Goal: Task Accomplishment & Management: Use online tool/utility

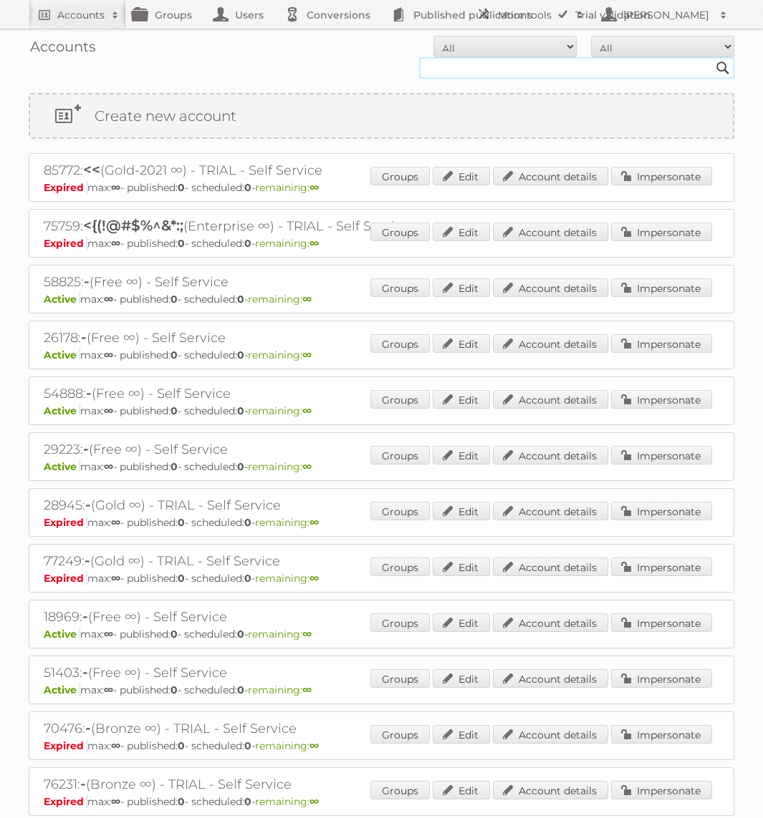
click at [528, 74] on input "text" at bounding box center [576, 67] width 315 height 21
type input "norwex"
click at [712, 57] on input "Search" at bounding box center [722, 67] width 21 height 21
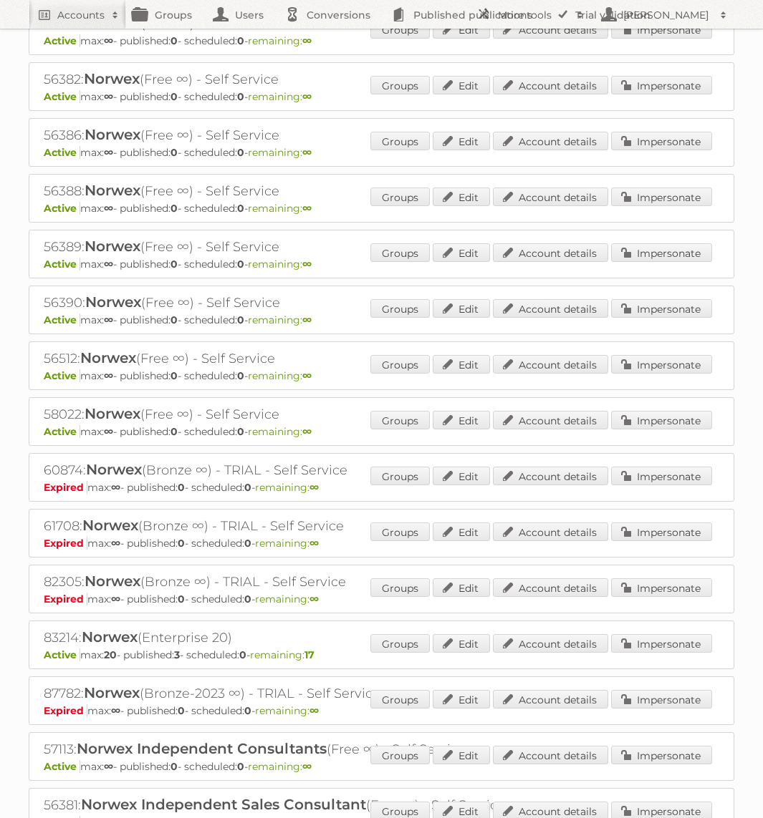
scroll to position [318, 0]
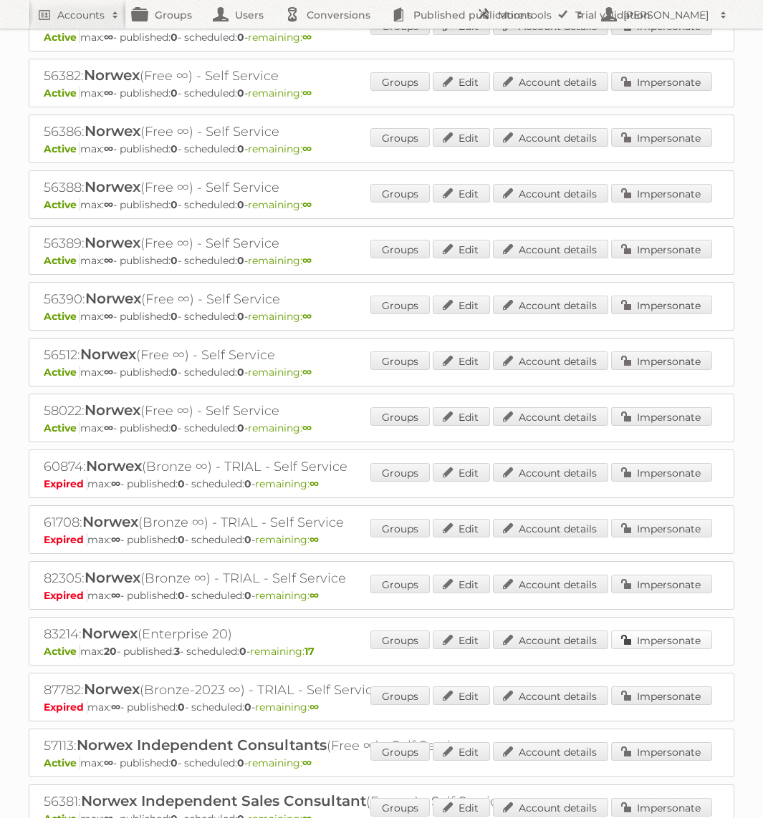
click at [684, 632] on link "Impersonate" at bounding box center [661, 640] width 101 height 19
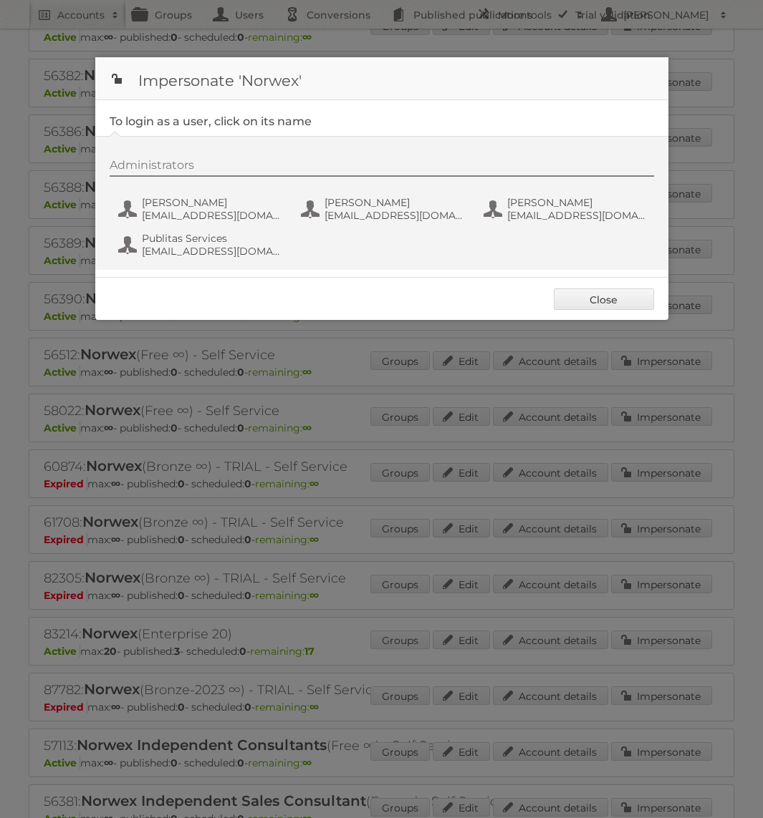
click at [209, 259] on div "Administrators [PERSON_NAME] [PERSON_NAME][EMAIL_ADDRESS][DOMAIN_NAME] [PERSON_…" at bounding box center [389, 210] width 559 height 105
click at [218, 248] on span "[EMAIL_ADDRESS][DOMAIN_NAME]" at bounding box center [211, 251] width 139 height 13
